Goal: Information Seeking & Learning: Check status

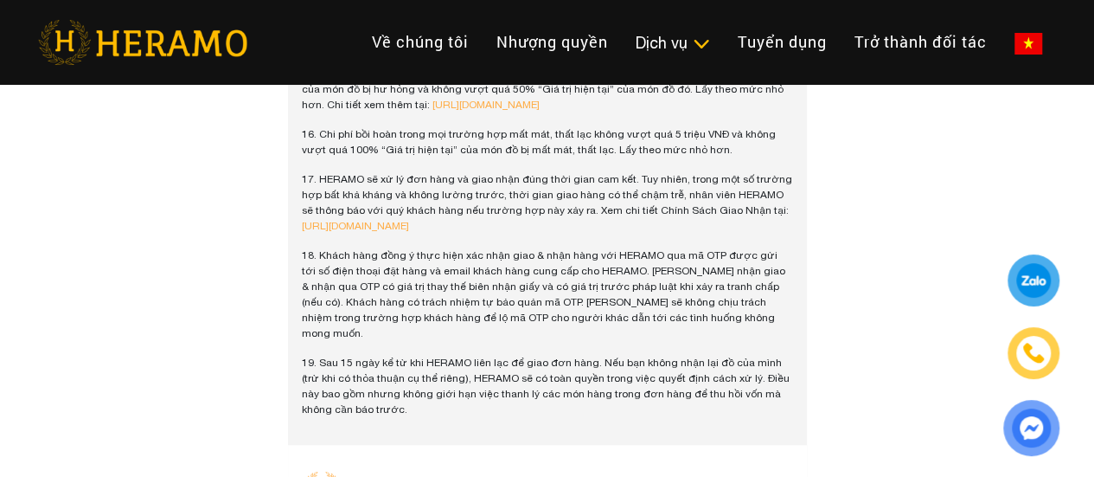
scroll to position [3653, 0]
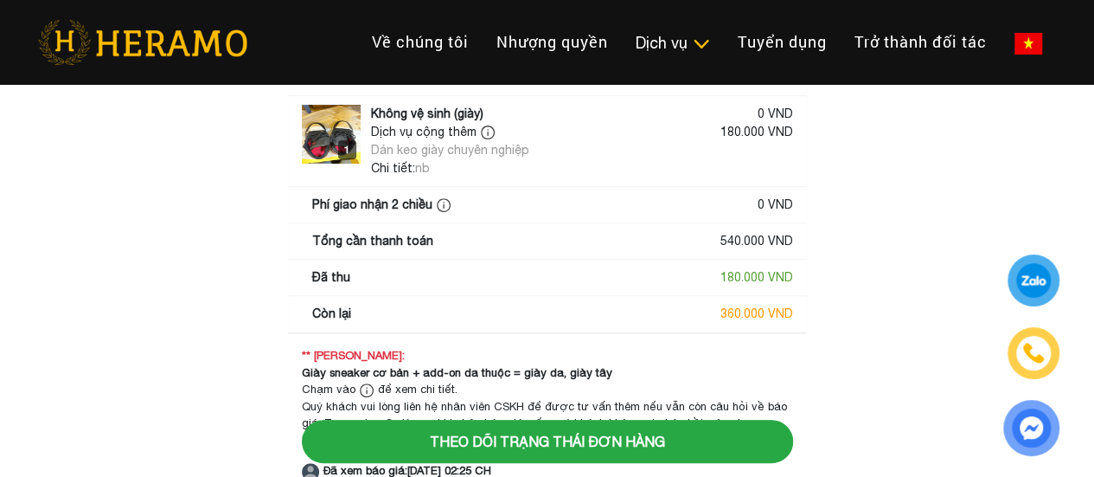
scroll to position [345, 0]
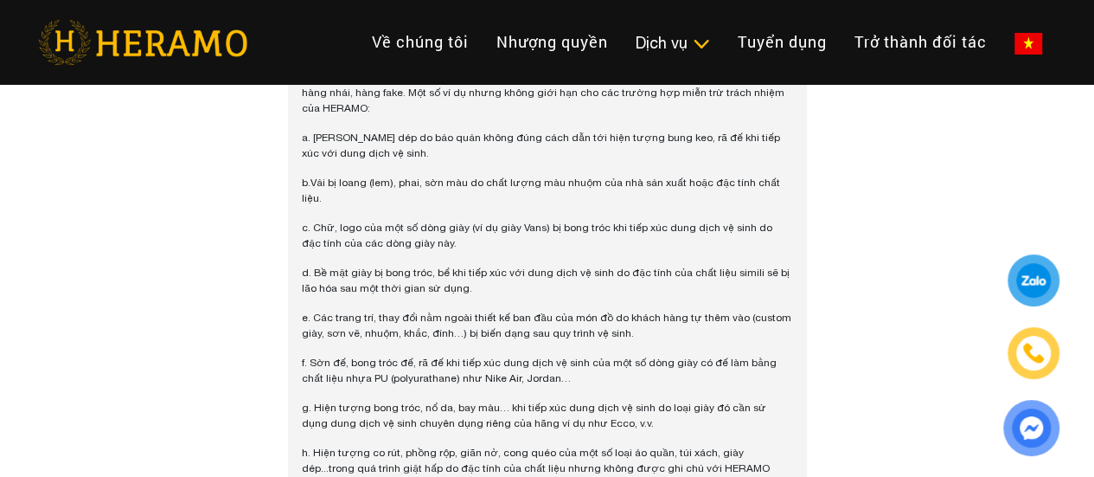
scroll to position [1737, 0]
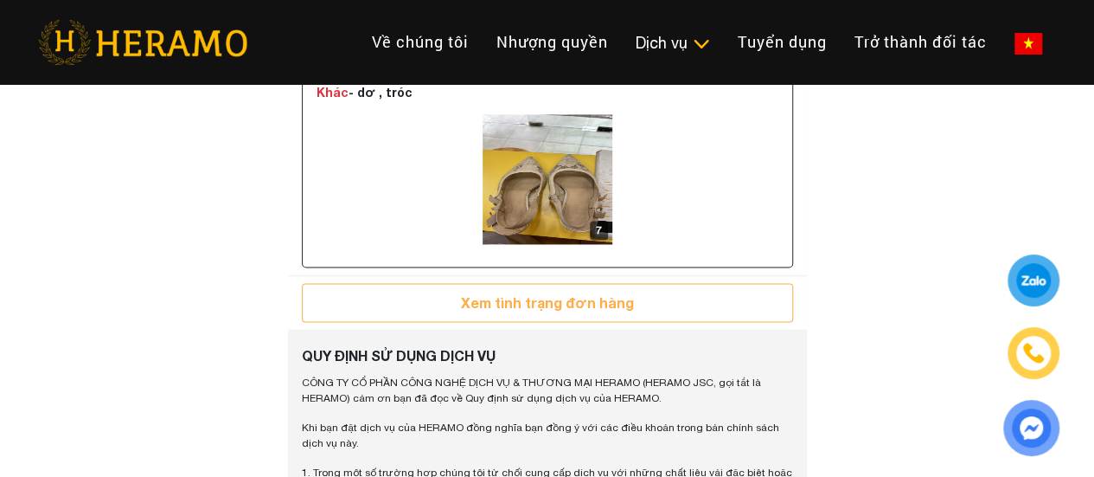
scroll to position [1284, 0]
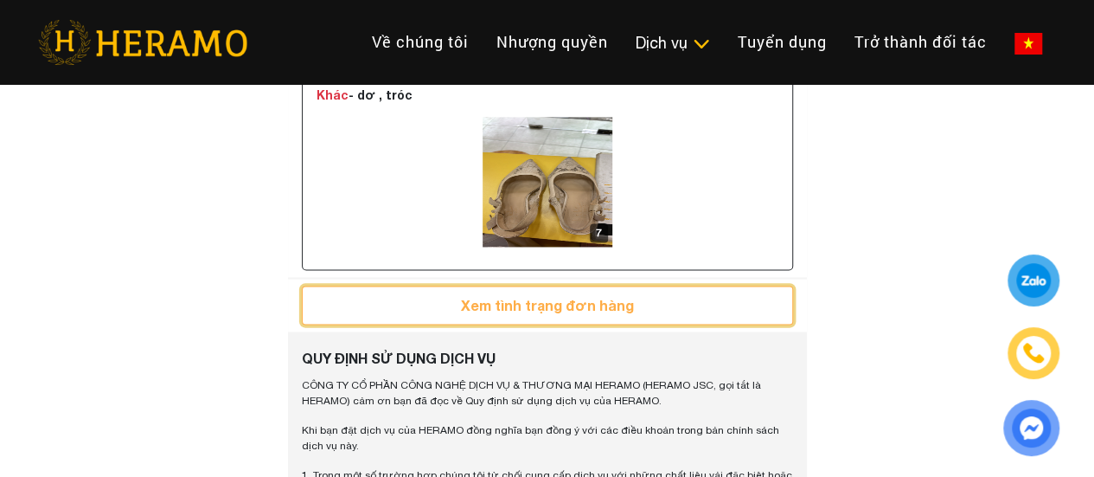
click at [546, 324] on button "Xem tình trạng đơn hàng" at bounding box center [547, 304] width 491 height 39
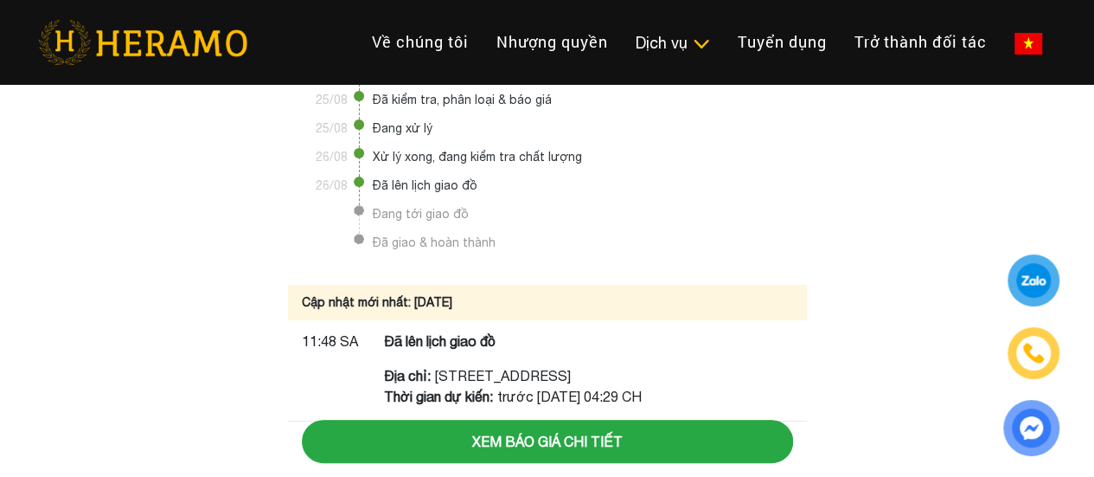
scroll to position [238, 0]
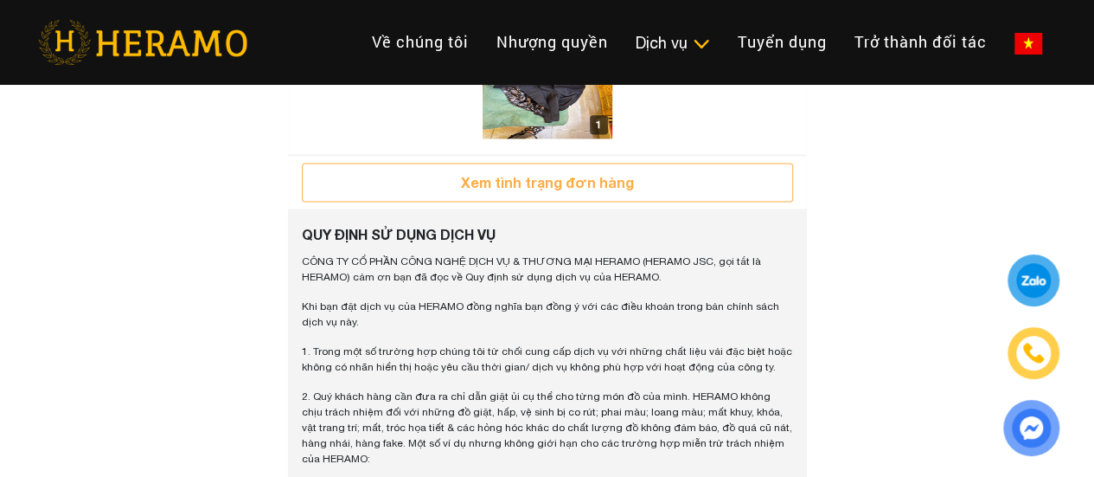
scroll to position [1107, 0]
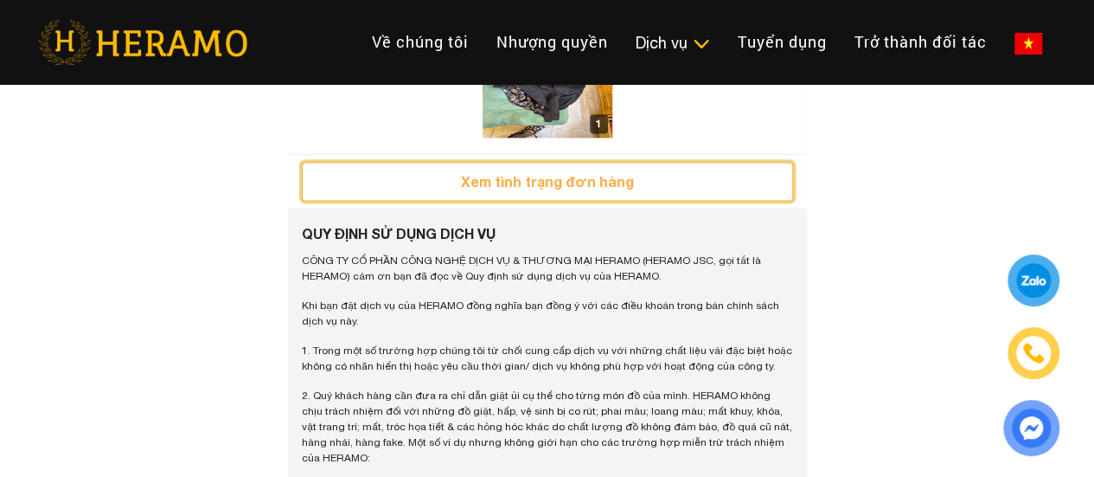
click at [579, 201] on button "Xem tình trạng đơn hàng" at bounding box center [547, 181] width 491 height 39
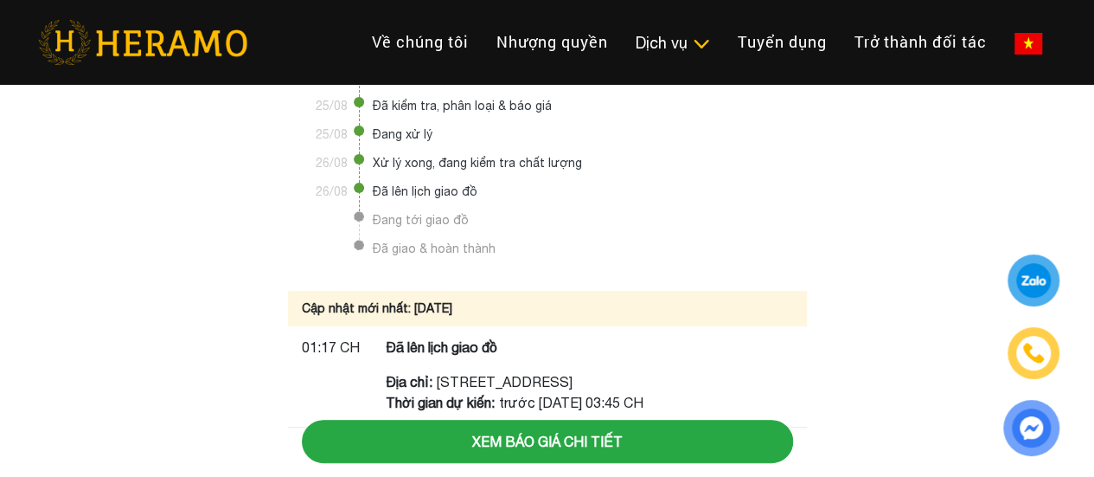
scroll to position [207, 0]
